Goal: Navigation & Orientation: Find specific page/section

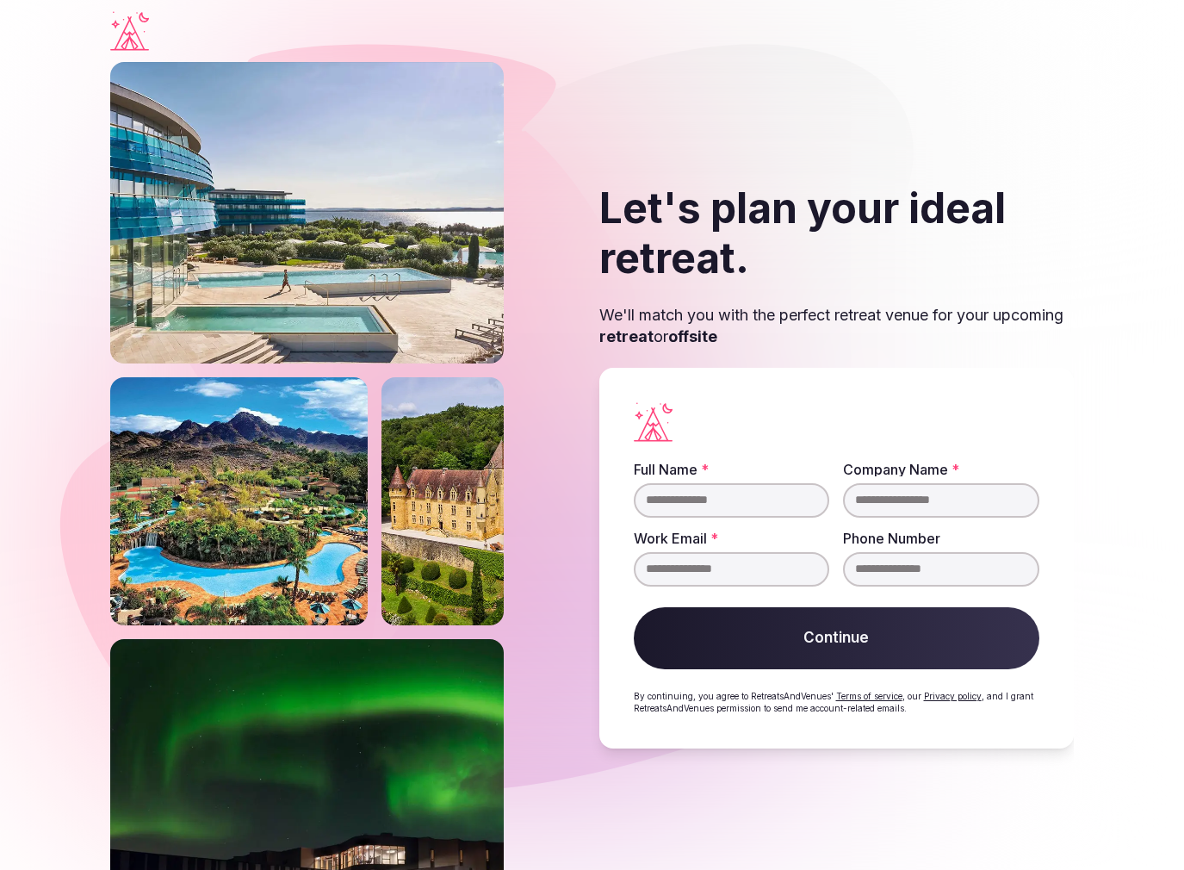
click at [880, 694] on link "Terms of service" at bounding box center [869, 696] width 66 height 10
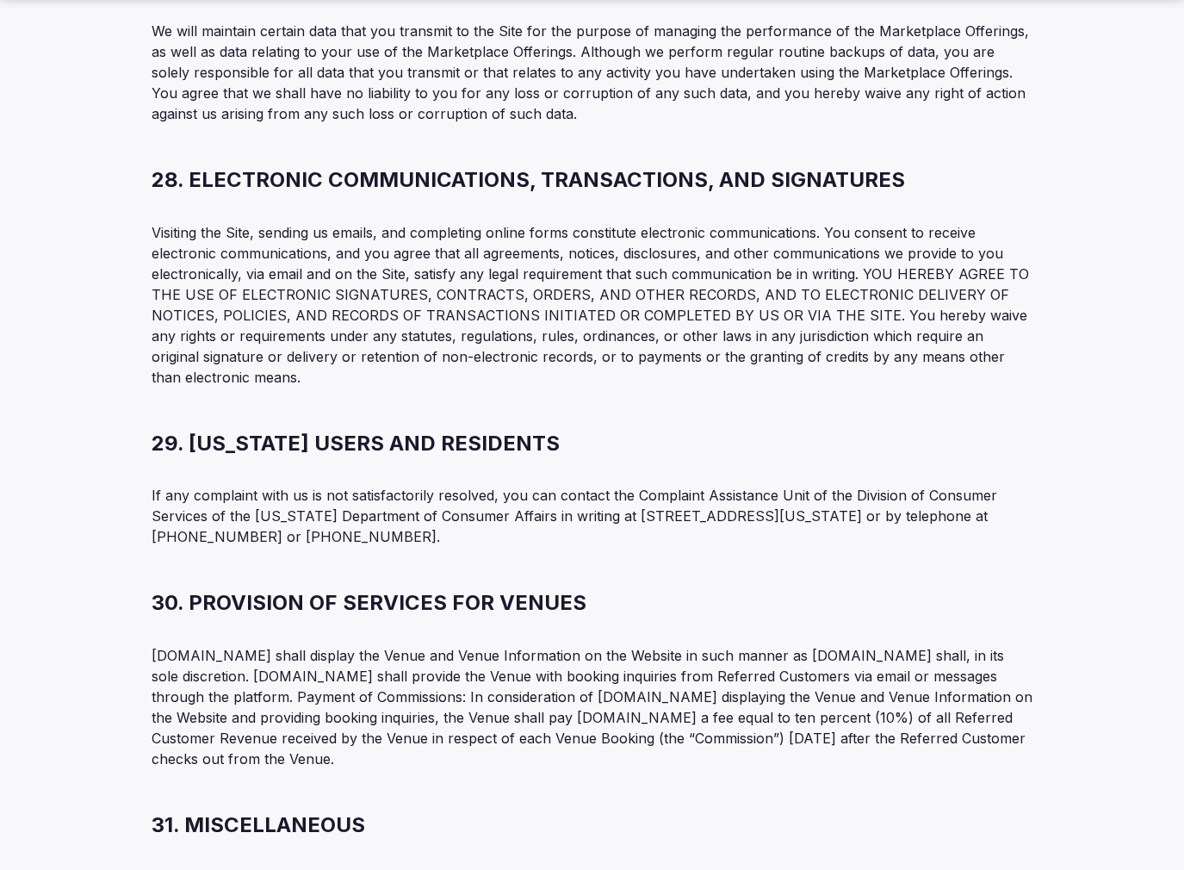
scroll to position [11882, 0]
